Goal: Transaction & Acquisition: Obtain resource

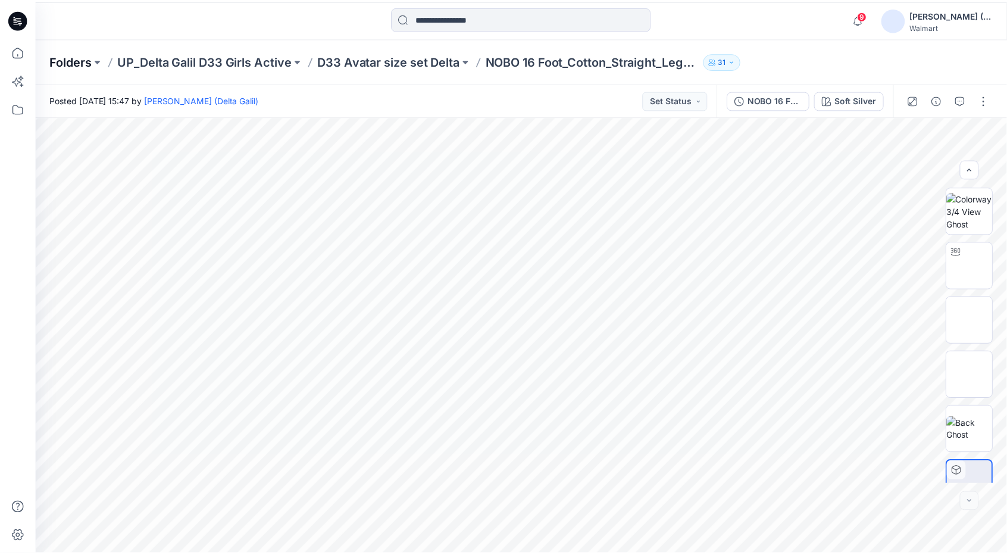
scroll to position [24, 0]
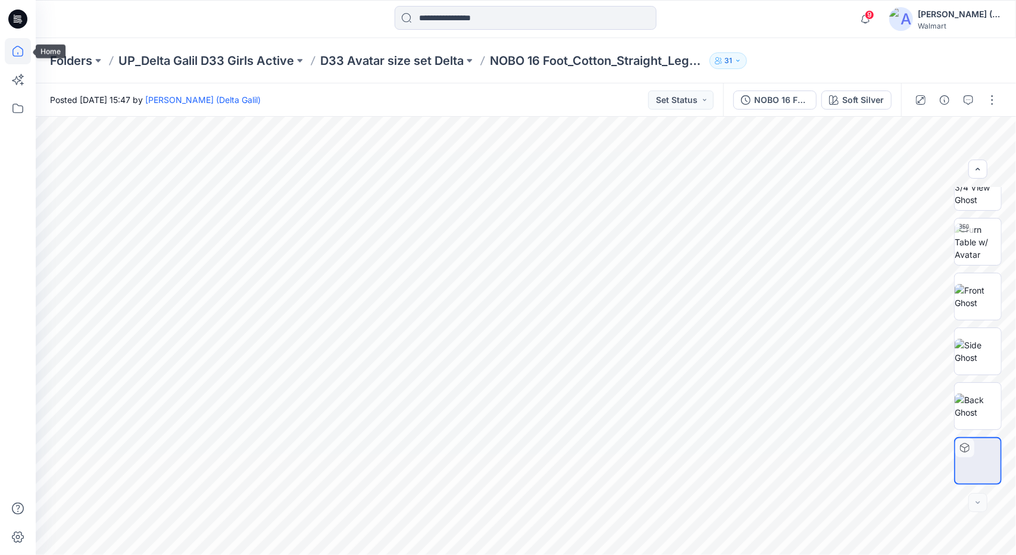
click at [12, 53] on icon at bounding box center [18, 51] width 26 height 26
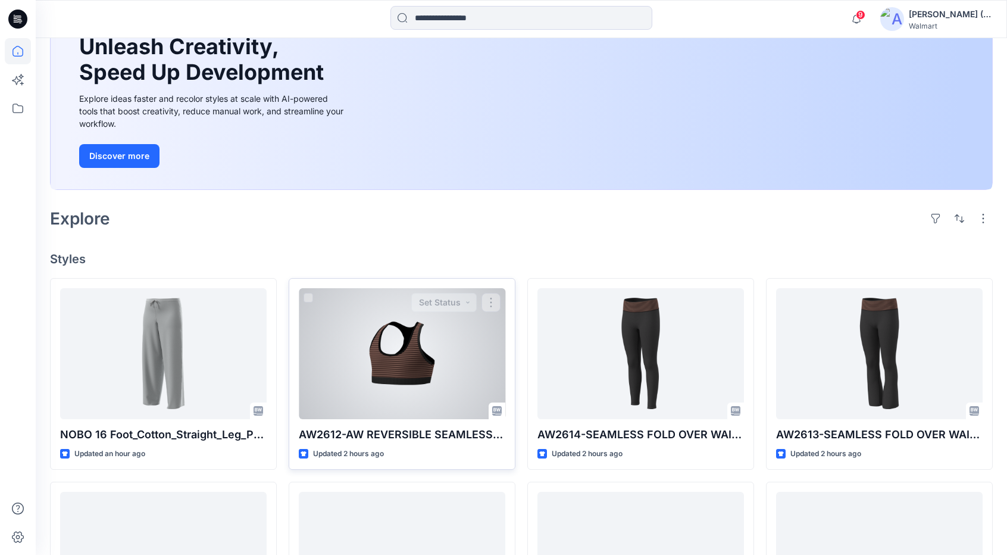
scroll to position [119, 0]
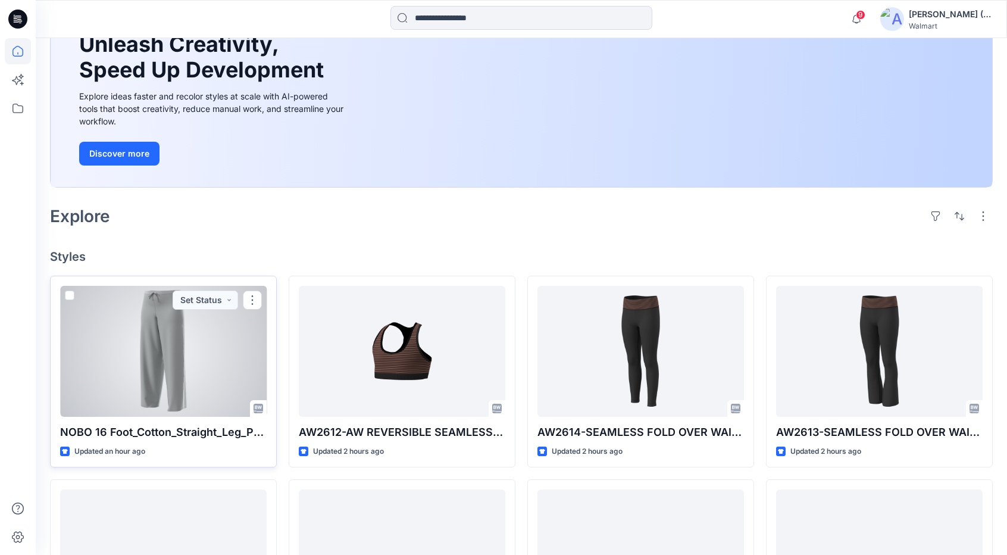
click at [192, 361] on div at bounding box center [163, 351] width 207 height 131
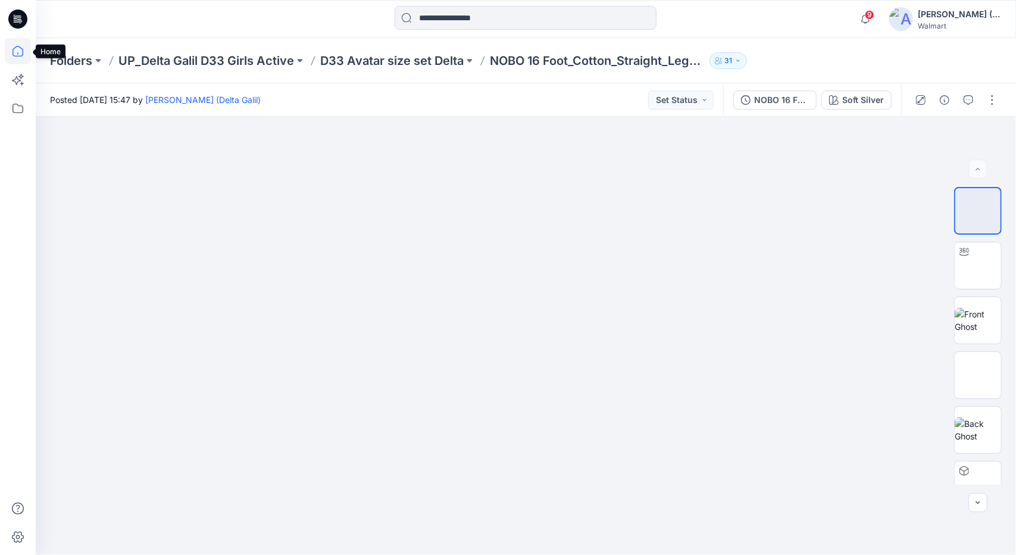
click at [17, 46] on icon at bounding box center [18, 51] width 11 height 11
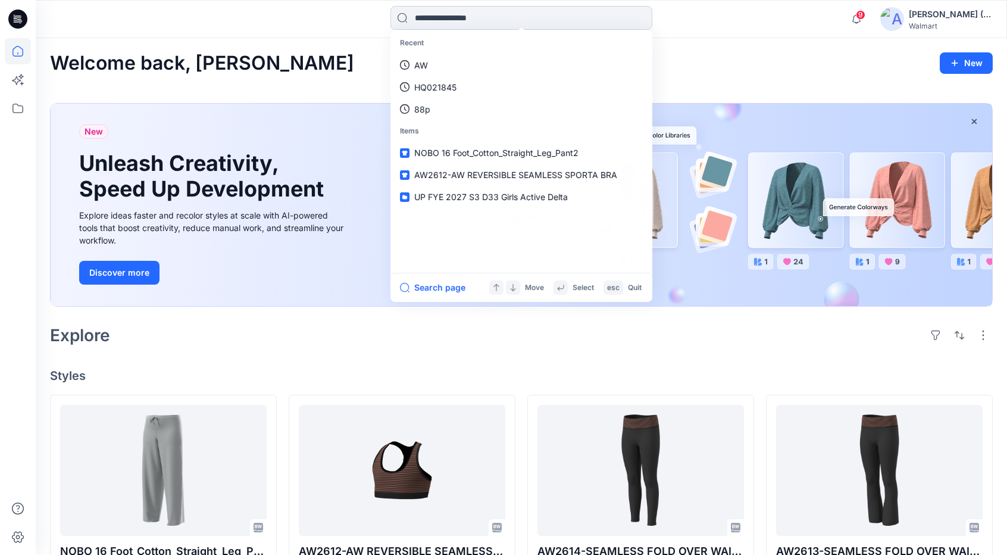
click at [520, 15] on input at bounding box center [522, 18] width 262 height 24
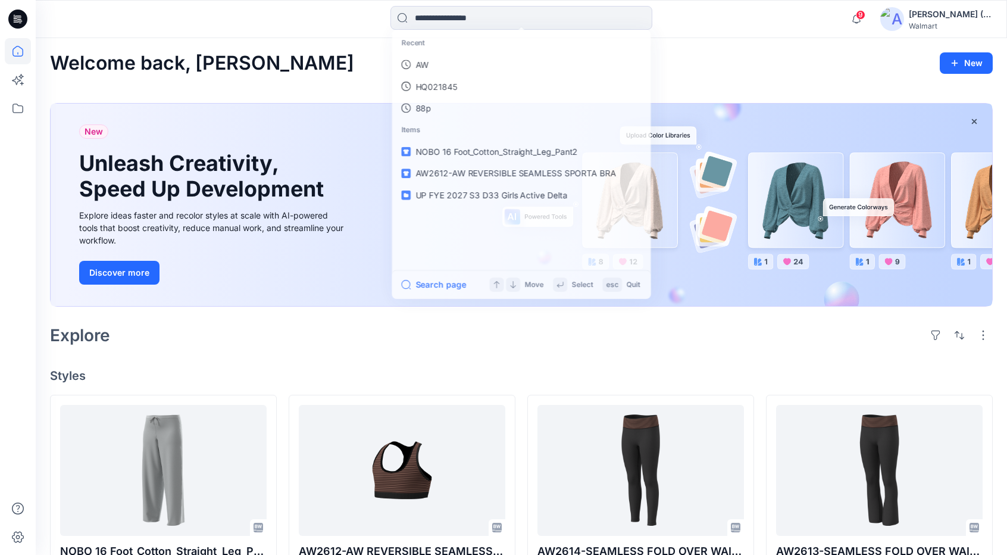
click at [335, 48] on div "Welcome back, [PERSON_NAME] New New Unleash Creativity, Speed Up Development Ex…" at bounding box center [522, 544] width 972 height 1013
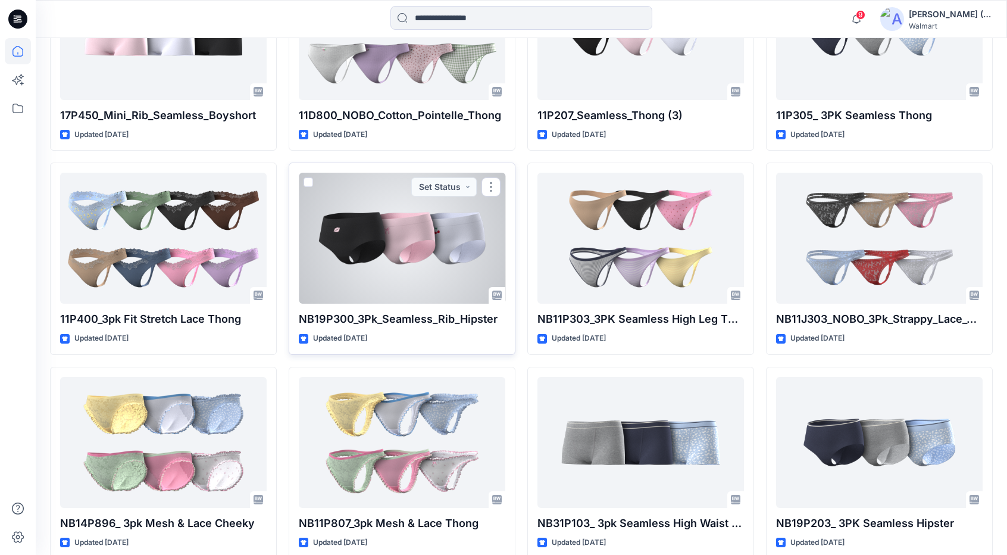
scroll to position [6169, 0]
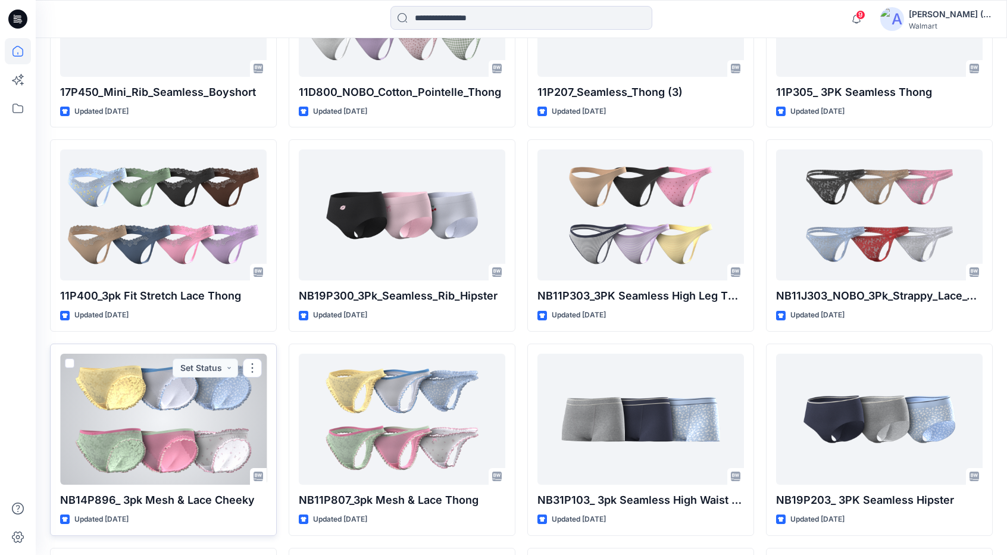
click at [221, 413] on div at bounding box center [163, 419] width 207 height 131
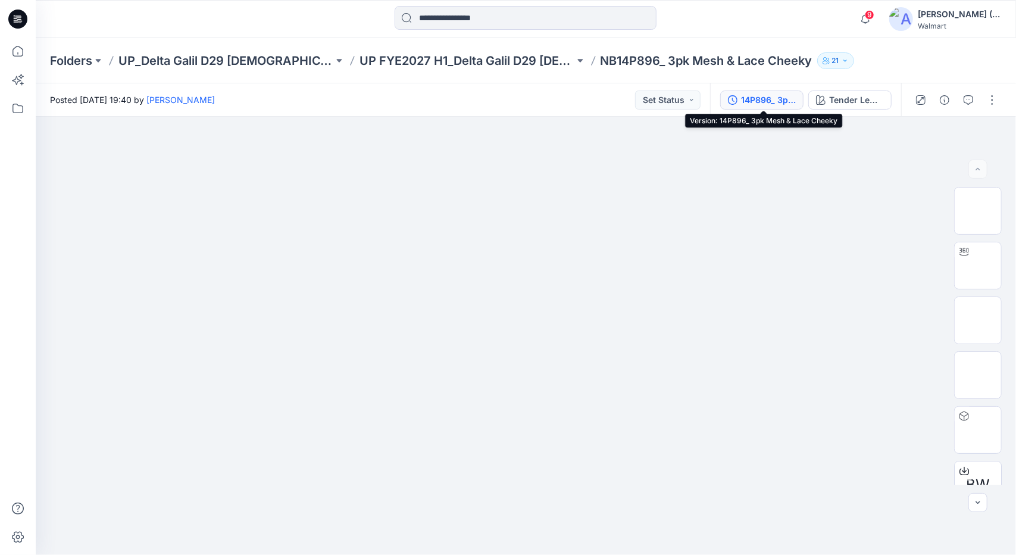
click at [782, 95] on div "14P896_ 3pk Mesh & Lace Cheeky" at bounding box center [768, 99] width 55 height 13
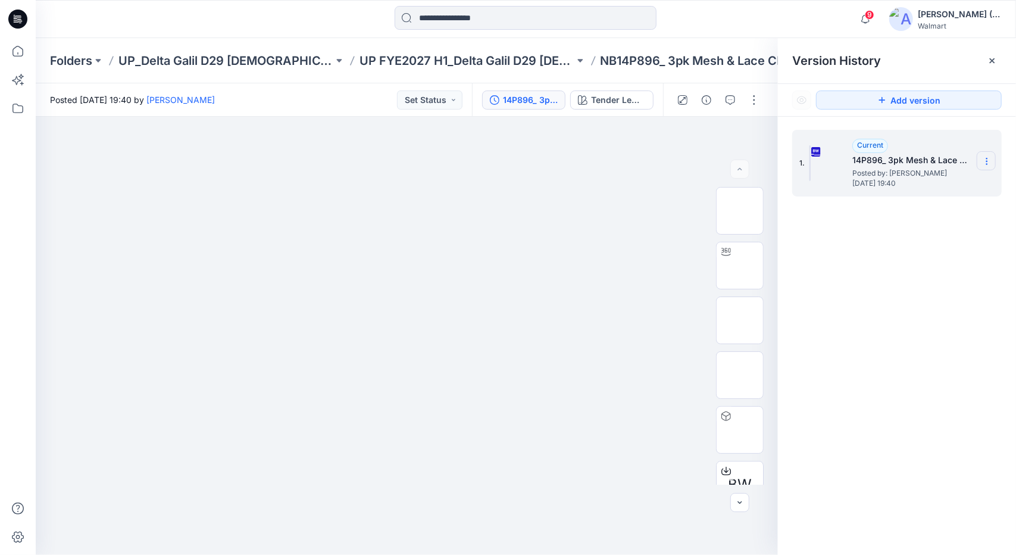
click at [986, 161] on icon at bounding box center [987, 162] width 10 height 10
click at [967, 188] on span "Download Source BW File" at bounding box center [927, 184] width 100 height 14
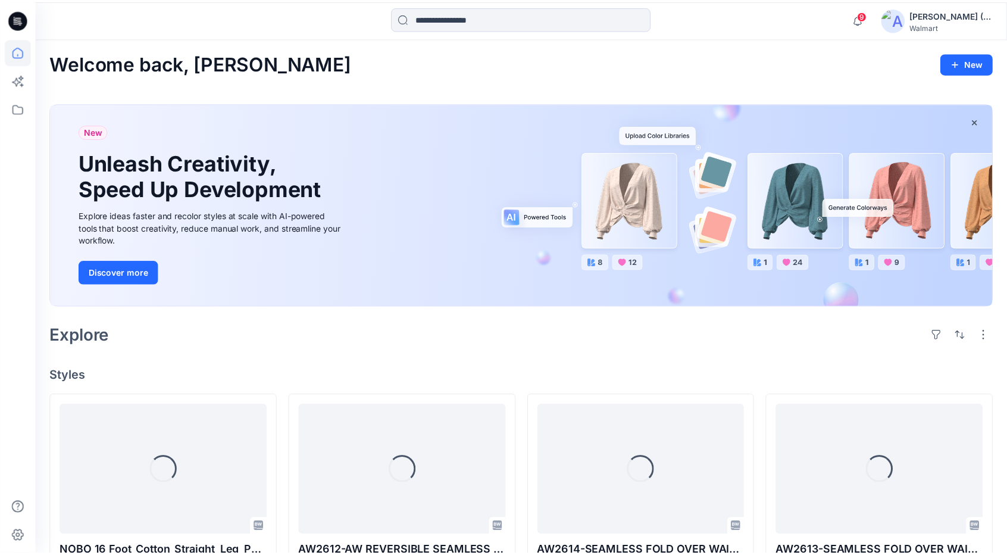
scroll to position [6169, 0]
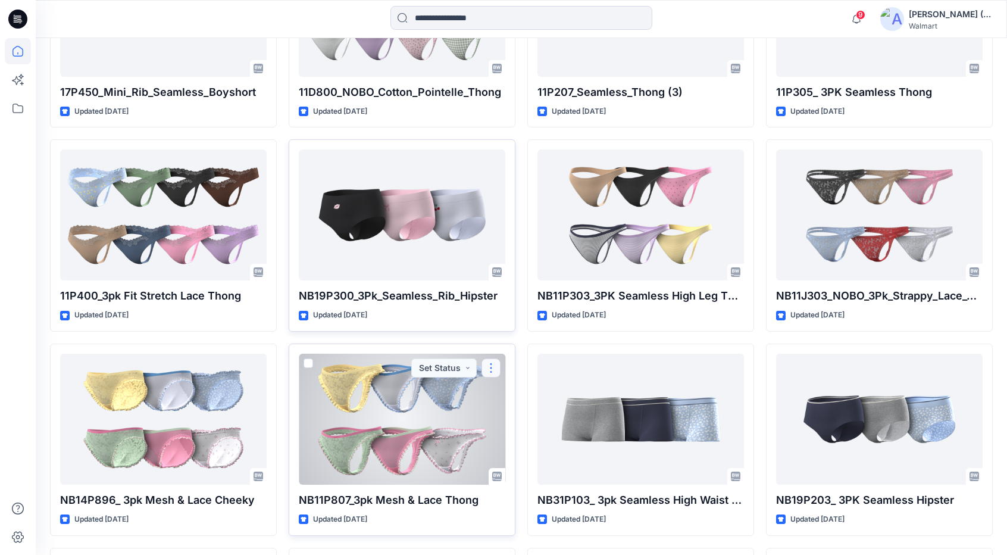
click at [491, 358] on button "button" at bounding box center [491, 367] width 19 height 19
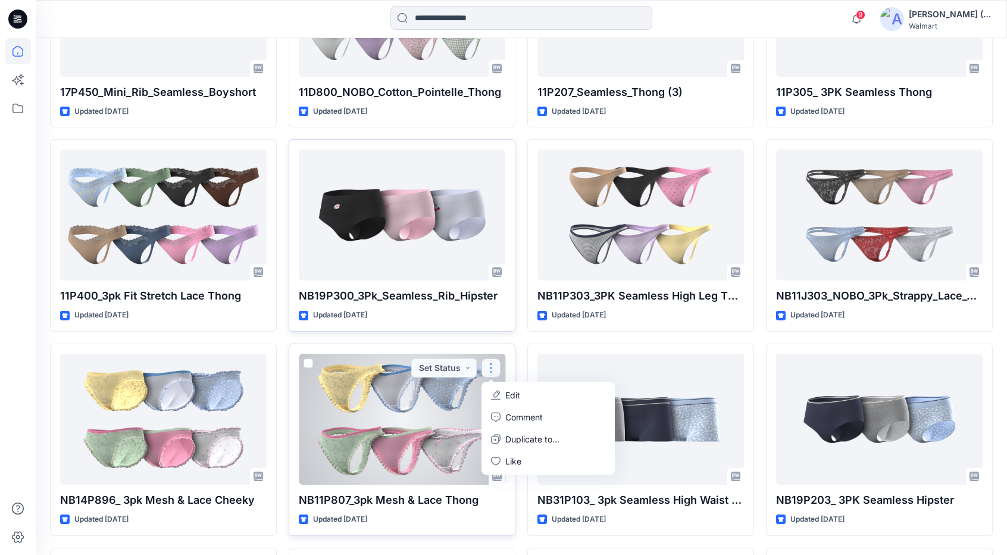
click at [408, 386] on div at bounding box center [402, 419] width 207 height 131
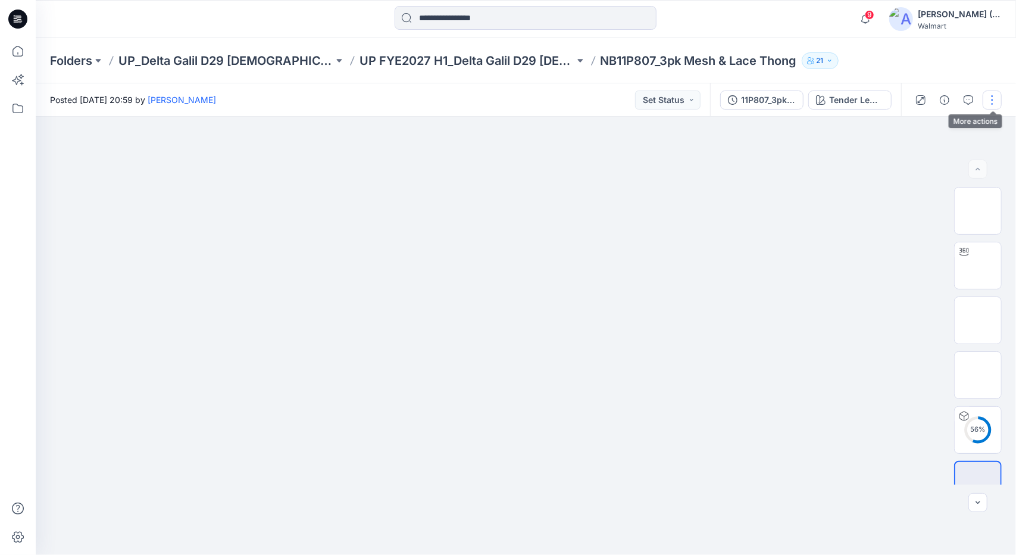
click at [997, 103] on button "button" at bounding box center [992, 99] width 19 height 19
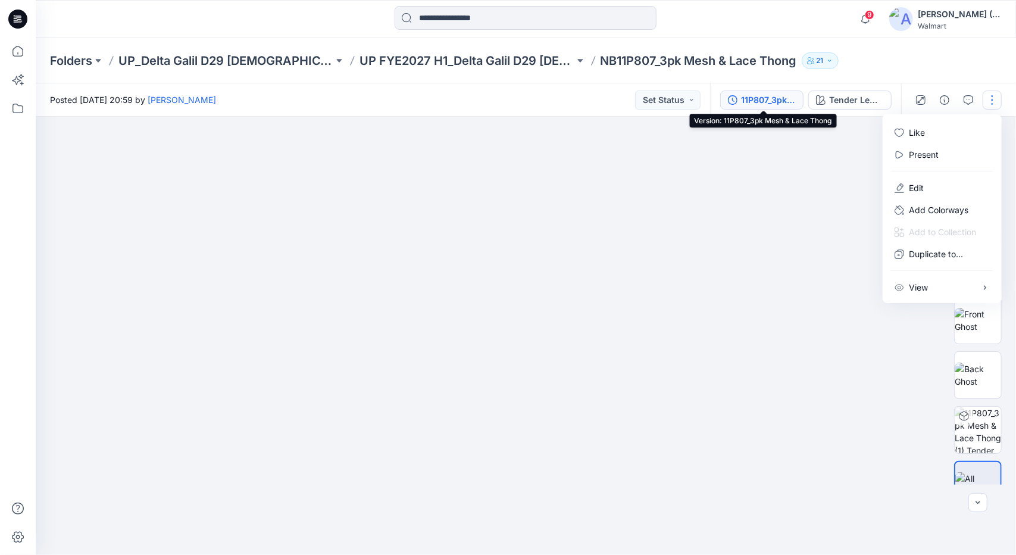
click at [754, 102] on div "11P807_3pk Mesh & Lace Thong" at bounding box center [768, 99] width 55 height 13
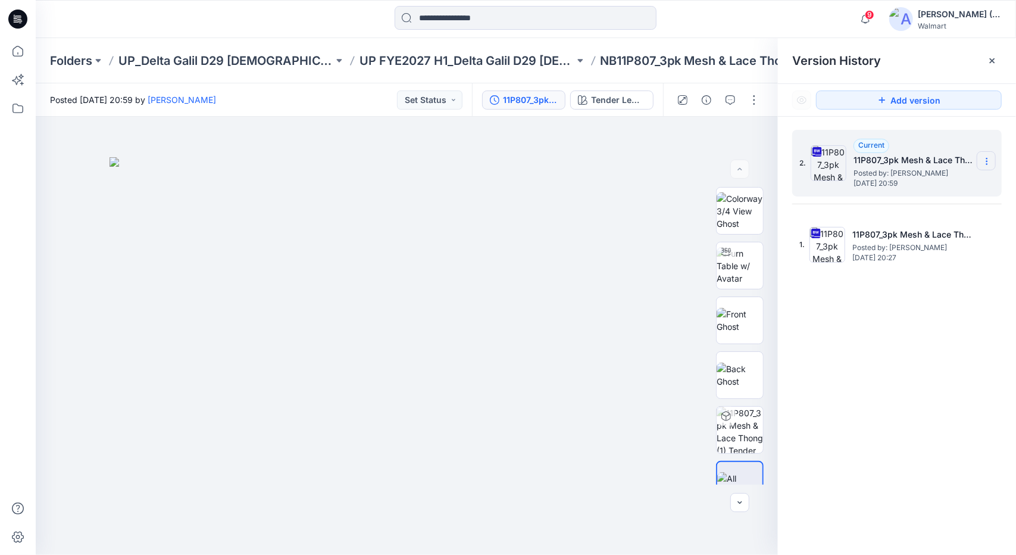
click at [989, 160] on icon at bounding box center [987, 162] width 10 height 10
click at [956, 191] on span "Download Source BW File" at bounding box center [927, 184] width 100 height 14
